Goal: Navigation & Orientation: Find specific page/section

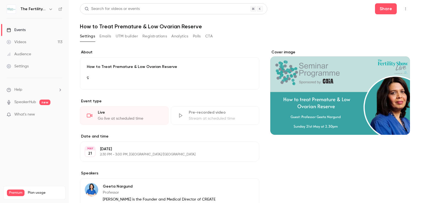
click at [107, 39] on button "Emails" at bounding box center [105, 36] width 12 height 9
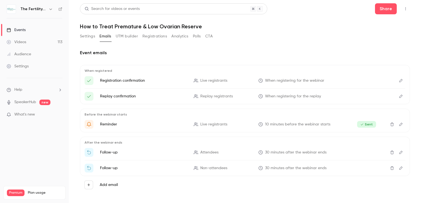
click at [92, 36] on button "Settings" at bounding box center [87, 36] width 15 height 9
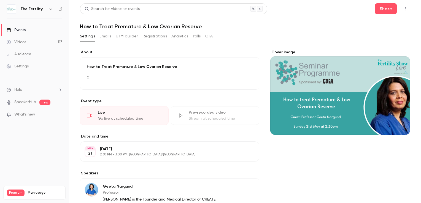
click at [49, 10] on icon "button" at bounding box center [50, 9] width 4 height 4
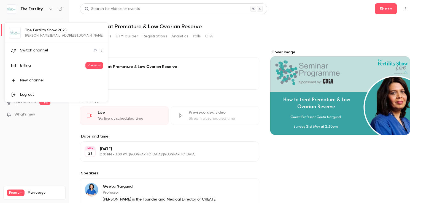
click at [45, 50] on span "Switch channel" at bounding box center [34, 51] width 28 height 6
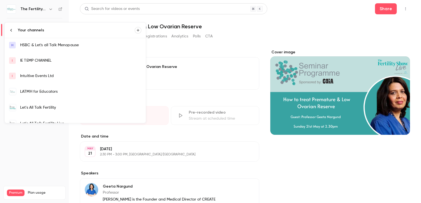
scroll to position [83, 0]
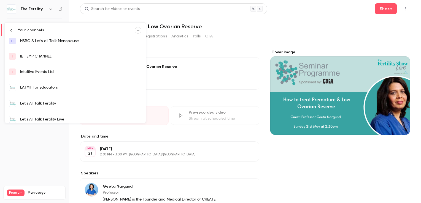
click at [54, 120] on div "Let's All Talk Fertility Live" at bounding box center [80, 120] width 121 height 6
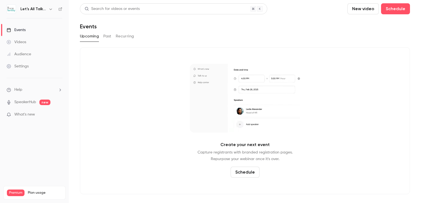
click at [106, 38] on button "Past" at bounding box center [107, 36] width 8 height 9
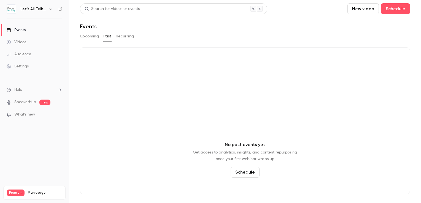
click at [45, 10] on h6 "Let's All Talk Fertility Live" at bounding box center [33, 9] width 26 height 6
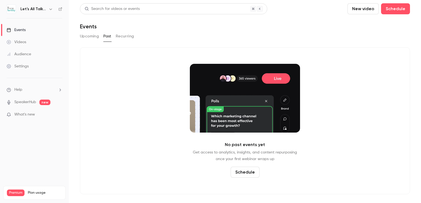
click at [49, 10] on icon "button" at bounding box center [50, 9] width 4 height 4
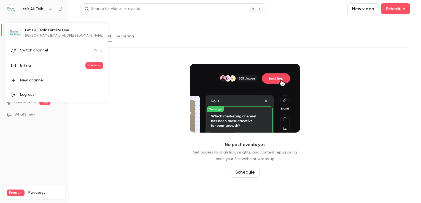
click at [44, 51] on span "Switch channel" at bounding box center [34, 51] width 28 height 6
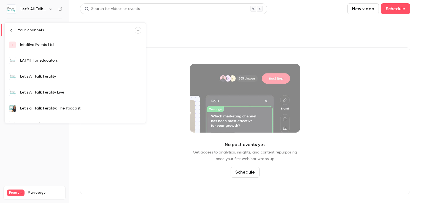
scroll to position [110, 0]
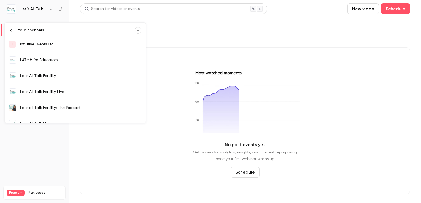
click at [58, 109] on div "Let's all Talk Fertility: The Podcast" at bounding box center [80, 108] width 121 height 6
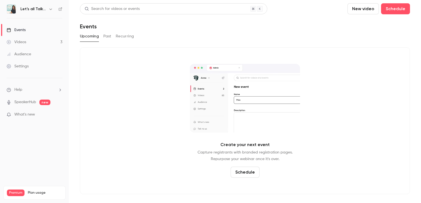
click at [106, 37] on button "Past" at bounding box center [107, 36] width 8 height 9
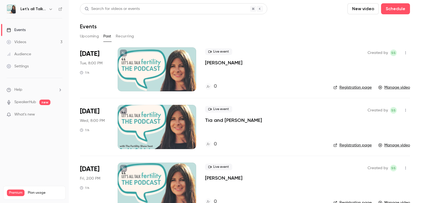
click at [49, 8] on icon "button" at bounding box center [50, 9] width 4 height 4
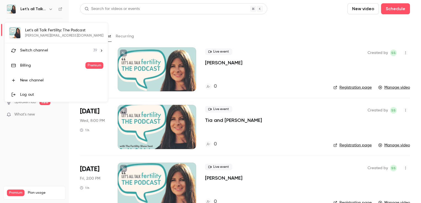
click at [52, 49] on div "Switch channel 39" at bounding box center [58, 51] width 77 height 6
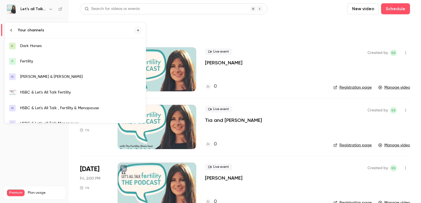
click at [53, 65] on link "F Fertility" at bounding box center [75, 61] width 141 height 15
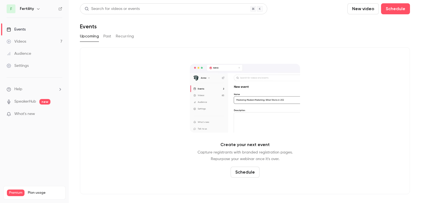
click at [107, 36] on button "Past" at bounding box center [107, 36] width 8 height 9
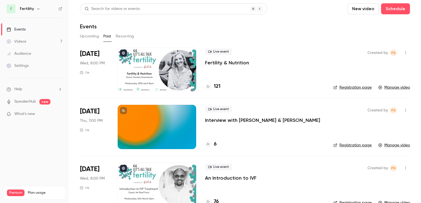
click at [123, 72] on div at bounding box center [157, 69] width 79 height 44
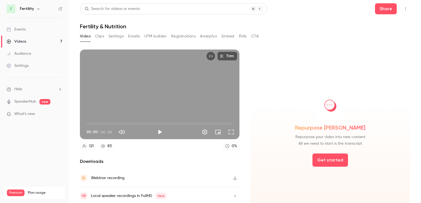
click at [115, 36] on button "Settings" at bounding box center [116, 36] width 15 height 9
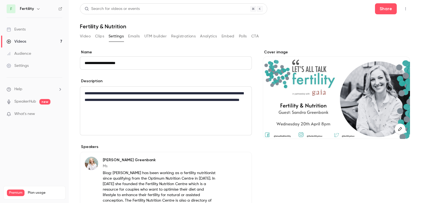
click at [99, 37] on button "Clips" at bounding box center [99, 36] width 9 height 9
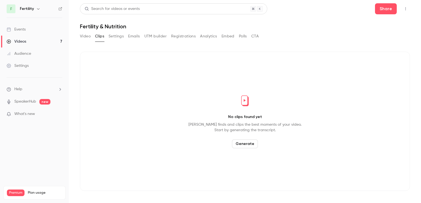
click at [86, 37] on button "Video" at bounding box center [85, 36] width 11 height 9
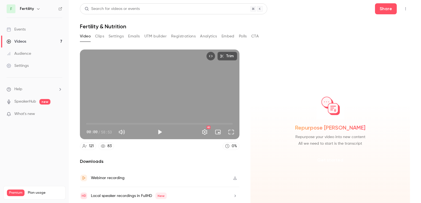
click at [332, 161] on button "Get started" at bounding box center [330, 160] width 36 height 13
